Goal: Information Seeking & Learning: Learn about a topic

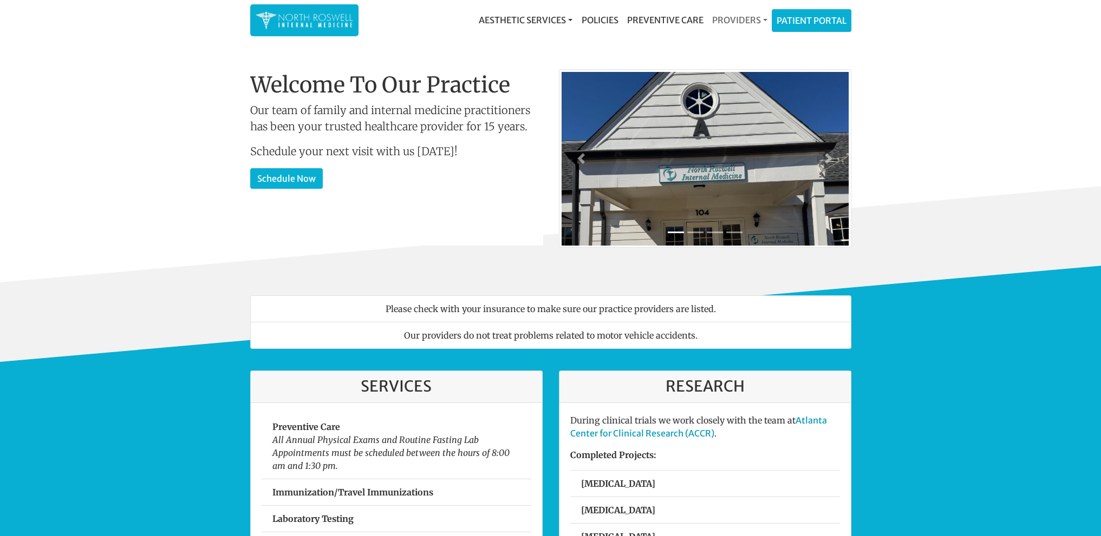
click at [738, 17] on link "Providers" at bounding box center [739, 20] width 64 height 22
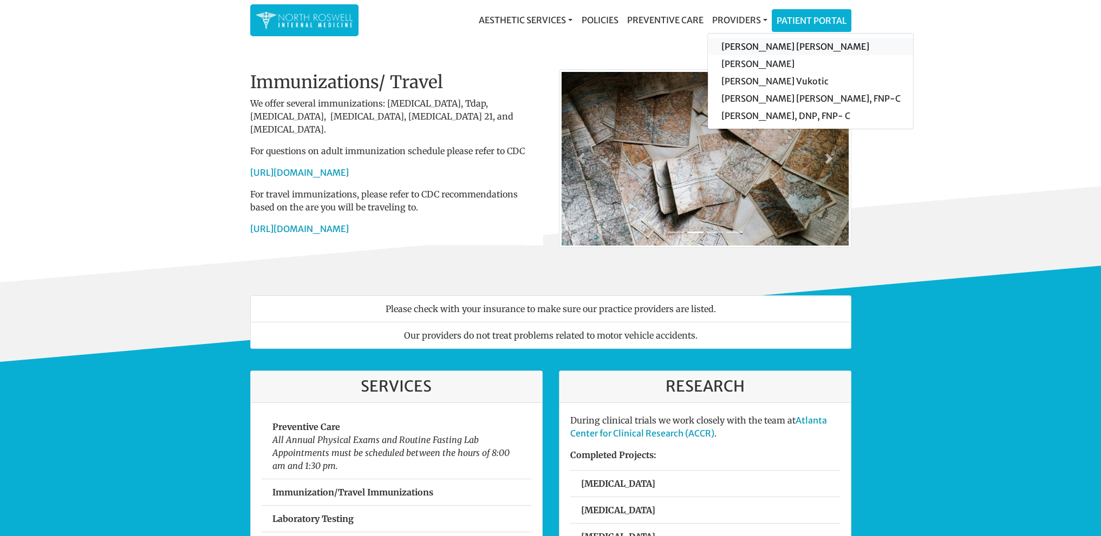
click at [749, 46] on link "[PERSON_NAME] [PERSON_NAME]" at bounding box center [810, 46] width 205 height 17
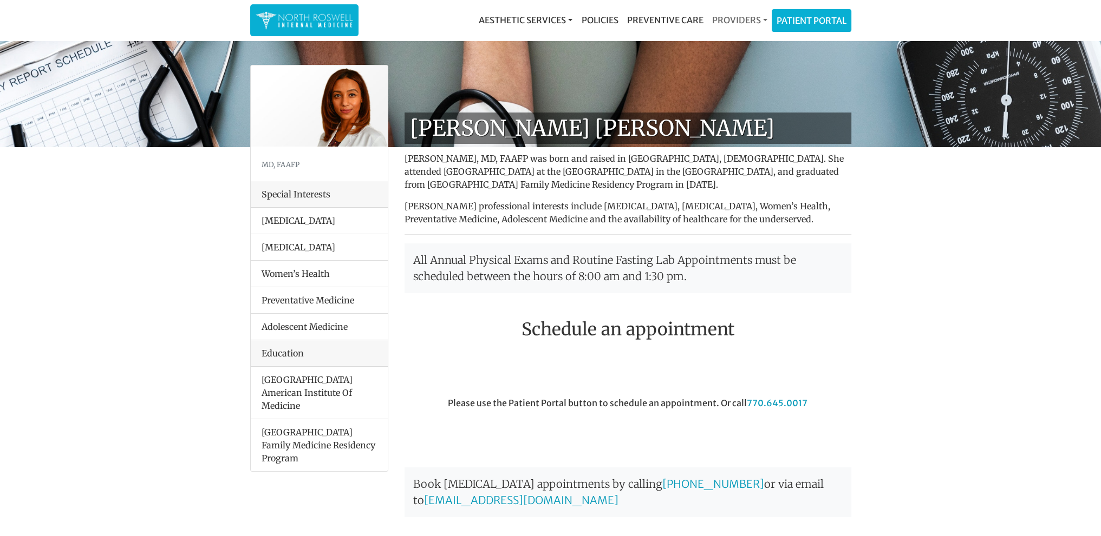
click at [738, 12] on link "Providers" at bounding box center [739, 20] width 64 height 22
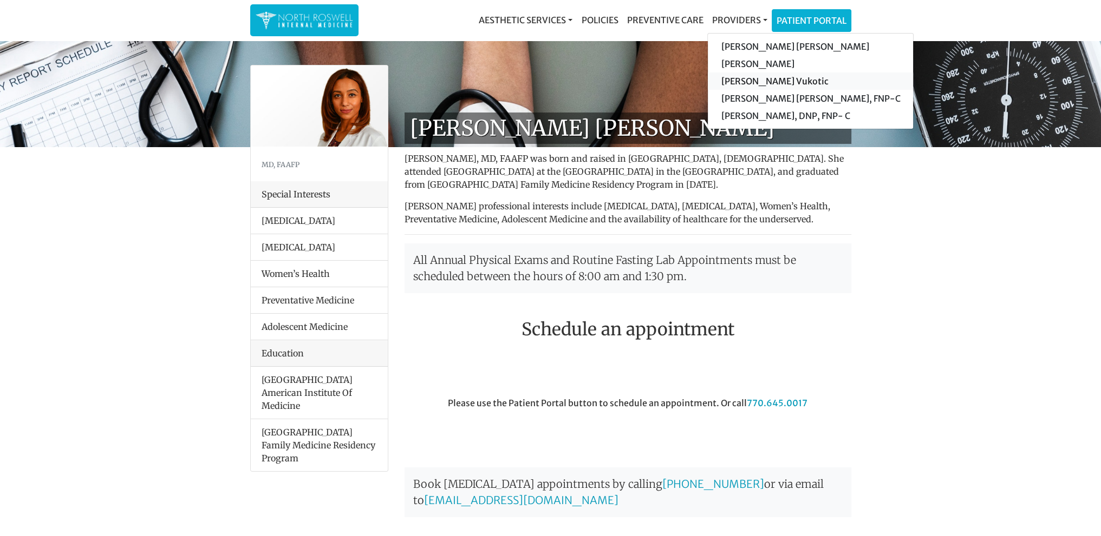
click at [759, 80] on link "[PERSON_NAME] Vukotic" at bounding box center [810, 81] width 205 height 17
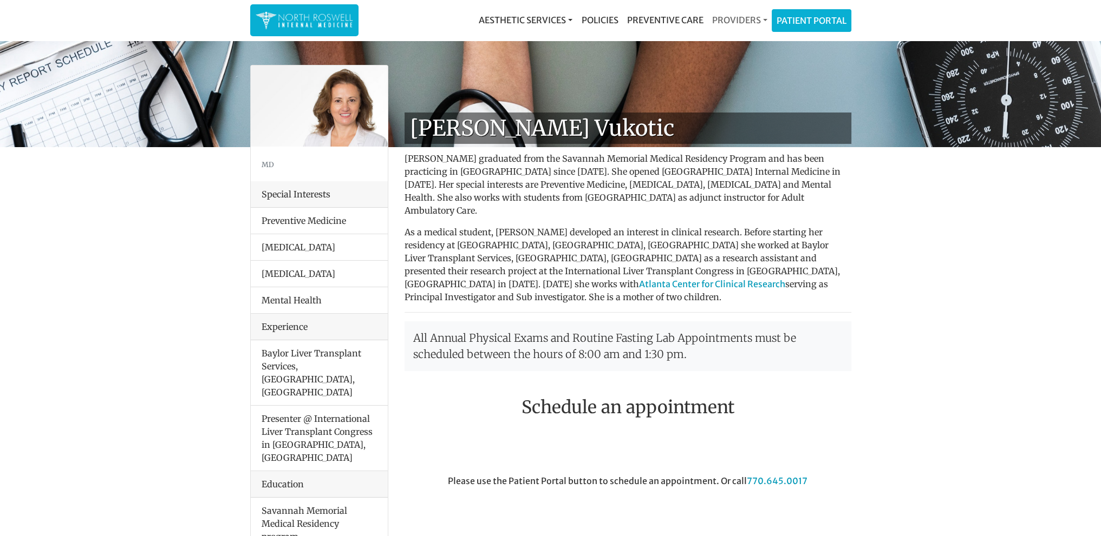
click at [743, 22] on link "Providers" at bounding box center [739, 20] width 64 height 22
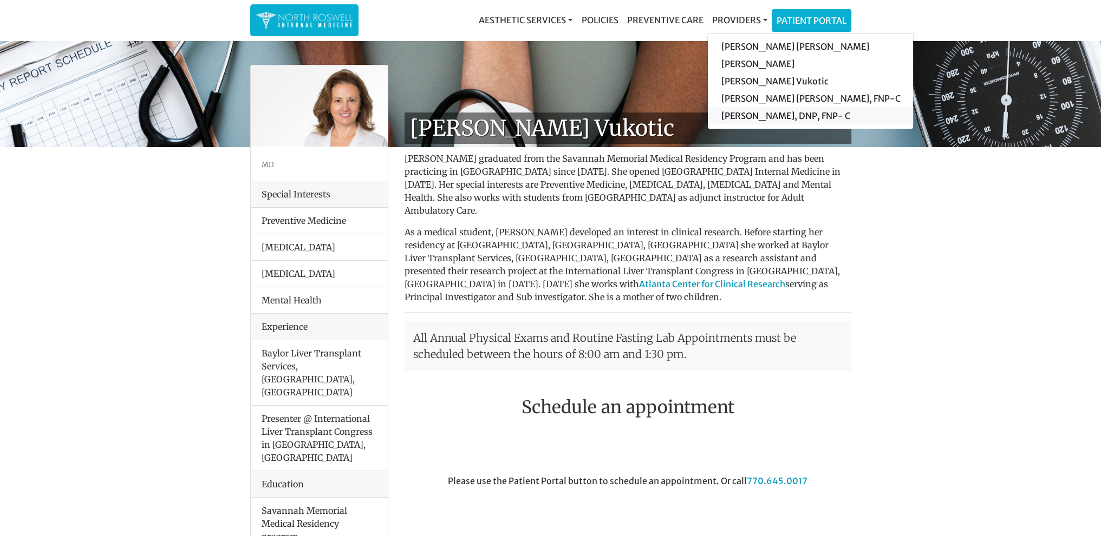
click at [752, 112] on link "[PERSON_NAME], DNP, FNP- C" at bounding box center [810, 115] width 205 height 17
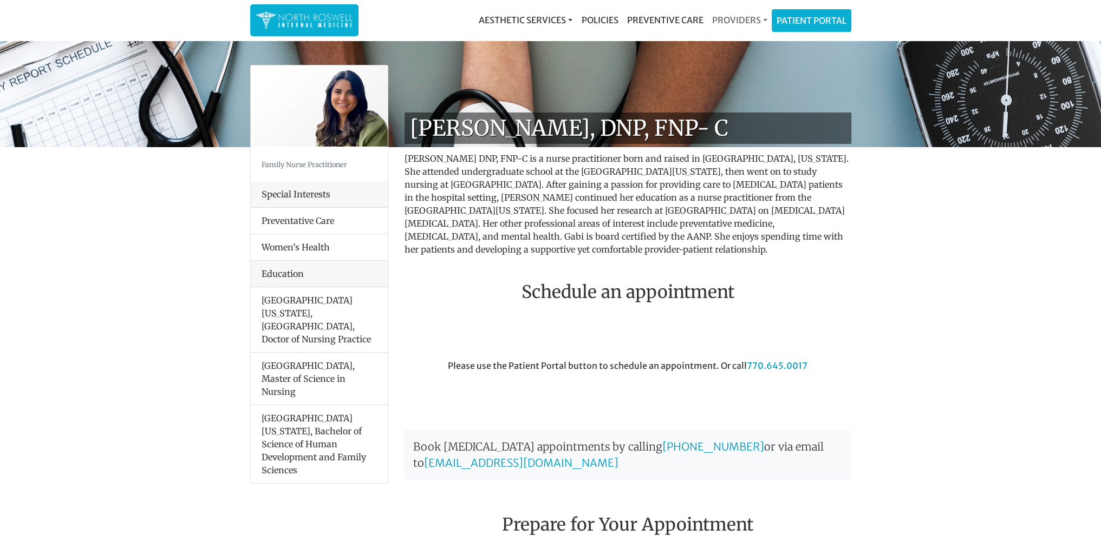
click at [747, 15] on link "Providers" at bounding box center [739, 20] width 64 height 22
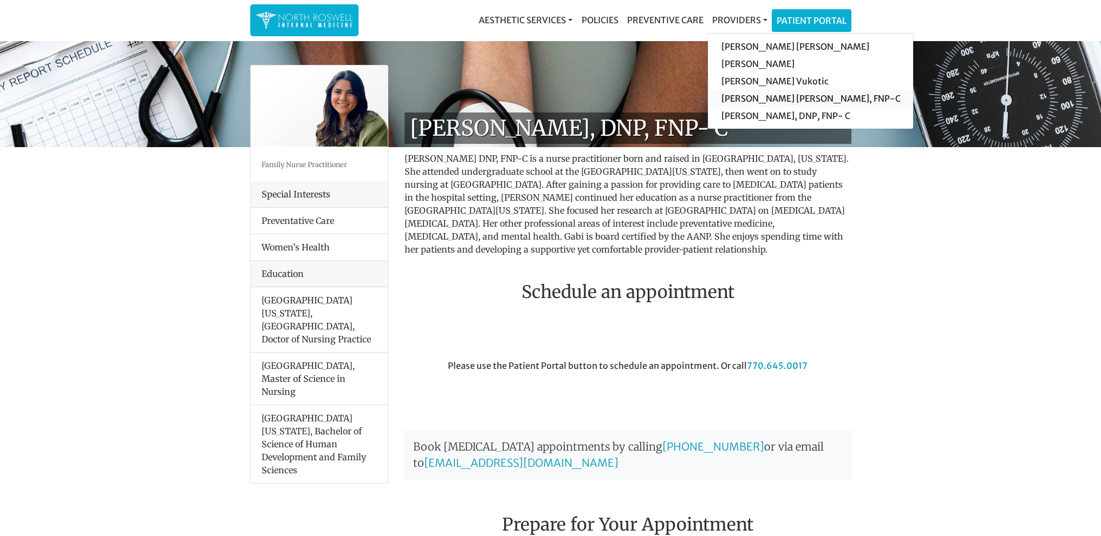
click at [750, 99] on link "[PERSON_NAME] [PERSON_NAME], FNP-C" at bounding box center [810, 98] width 205 height 17
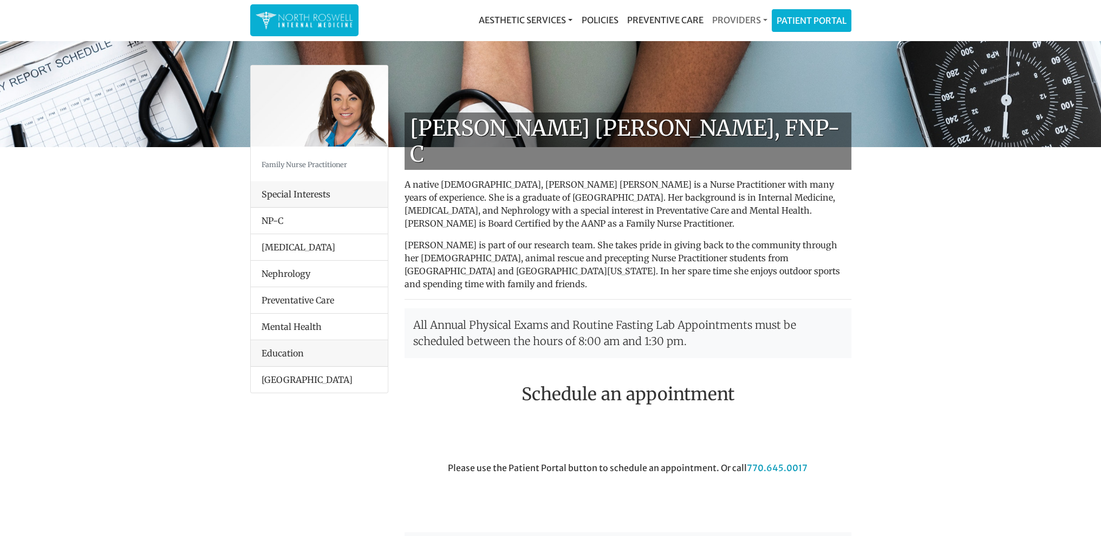
click at [740, 21] on link "Providers" at bounding box center [739, 20] width 64 height 22
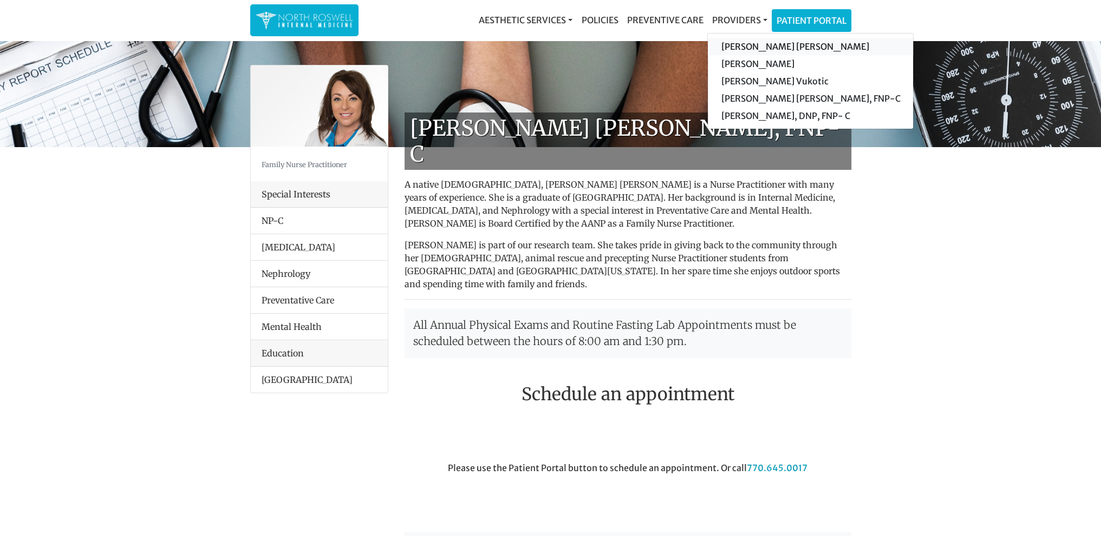
click at [749, 47] on link "[PERSON_NAME] [PERSON_NAME]" at bounding box center [810, 46] width 205 height 17
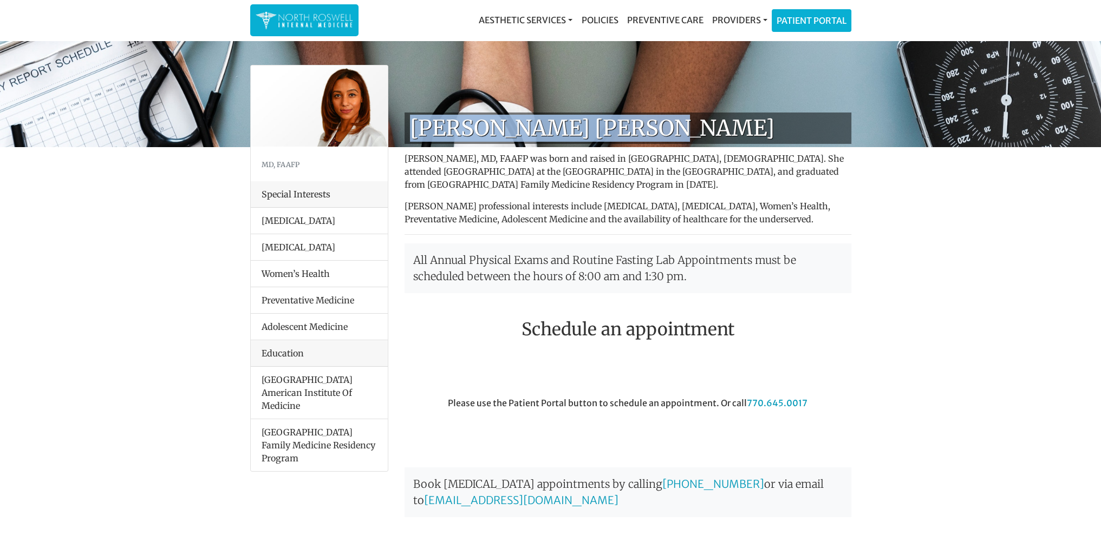
drag, startPoint x: 411, startPoint y: 127, endPoint x: 663, endPoint y: 122, distance: 251.2
click at [663, 122] on h1 "[PERSON_NAME] [PERSON_NAME]" at bounding box center [627, 128] width 447 height 31
copy h1 "[PERSON_NAME] [PERSON_NAME]"
